Goal: Information Seeking & Learning: Learn about a topic

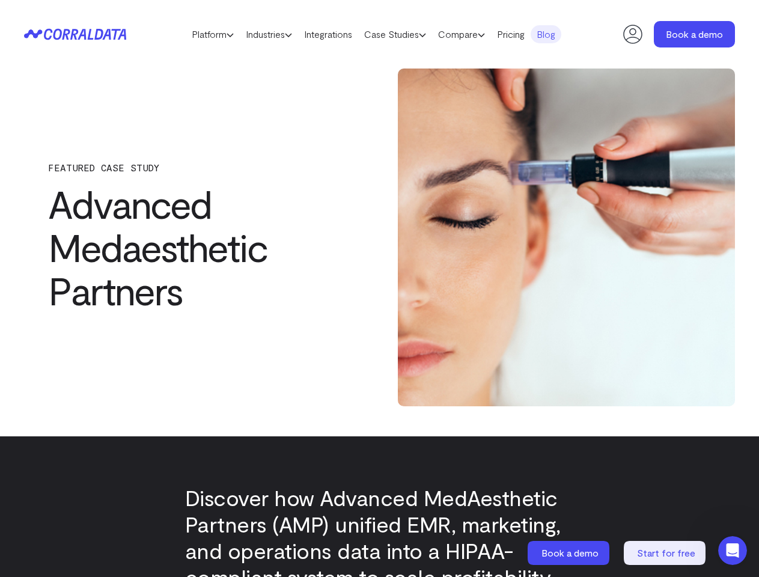
click at [379, 288] on div "FEATURED CASE STUDY Advanced Medaesthetic Partners" at bounding box center [379, 238] width 711 height 338
click at [201, 34] on link "Platform" at bounding box center [213, 34] width 54 height 18
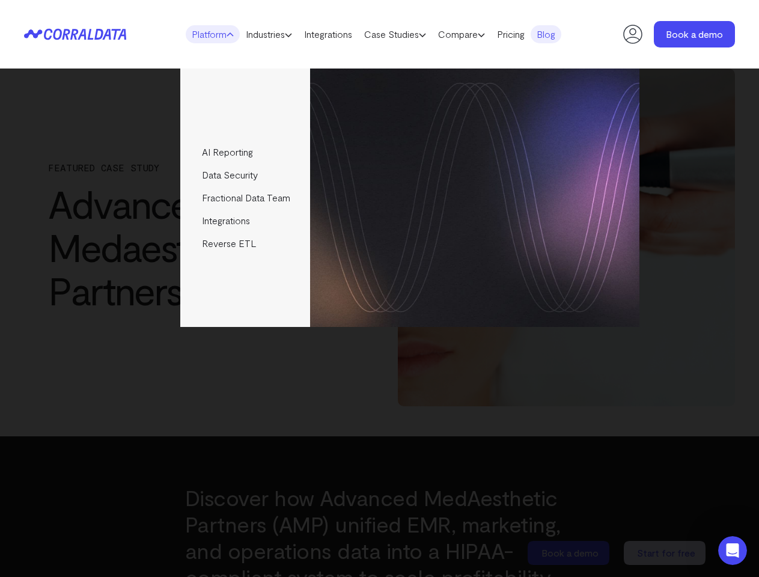
click at [266, 34] on link "Industries" at bounding box center [269, 34] width 58 height 18
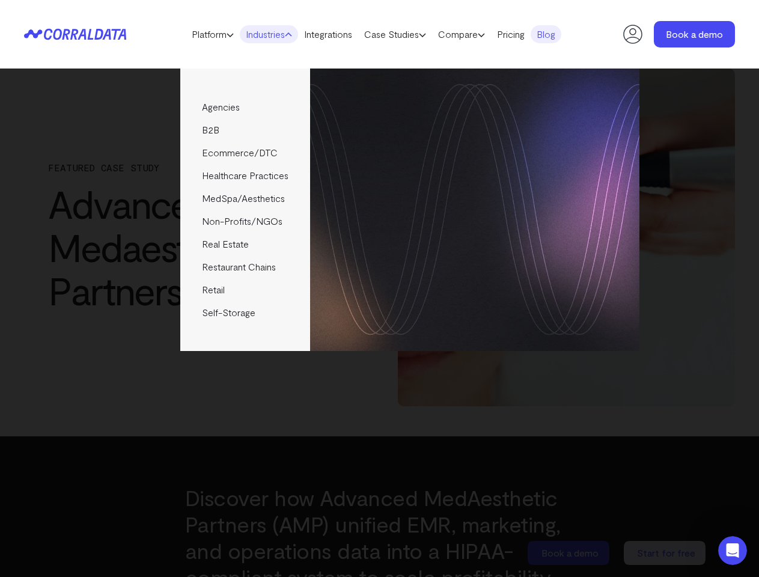
click at [407, 34] on link "Case Studies" at bounding box center [395, 34] width 74 height 18
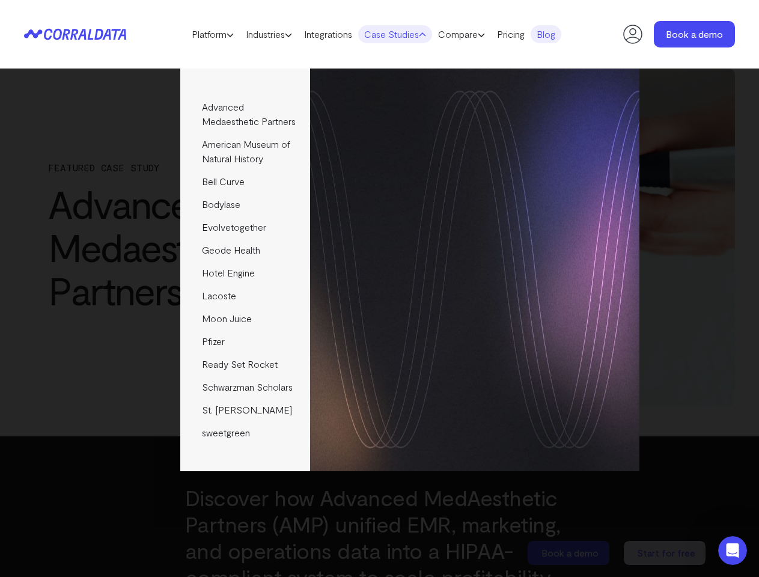
click at [481, 34] on link "Compare" at bounding box center [461, 34] width 59 height 18
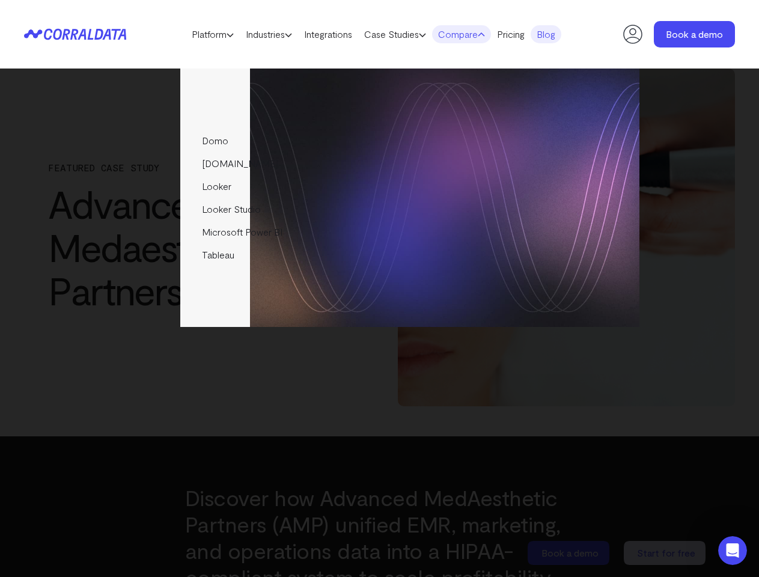
click at [733, 551] on icon "Open Intercom Messenger" at bounding box center [733, 551] width 20 height 20
